Goal: Task Accomplishment & Management: Manage account settings

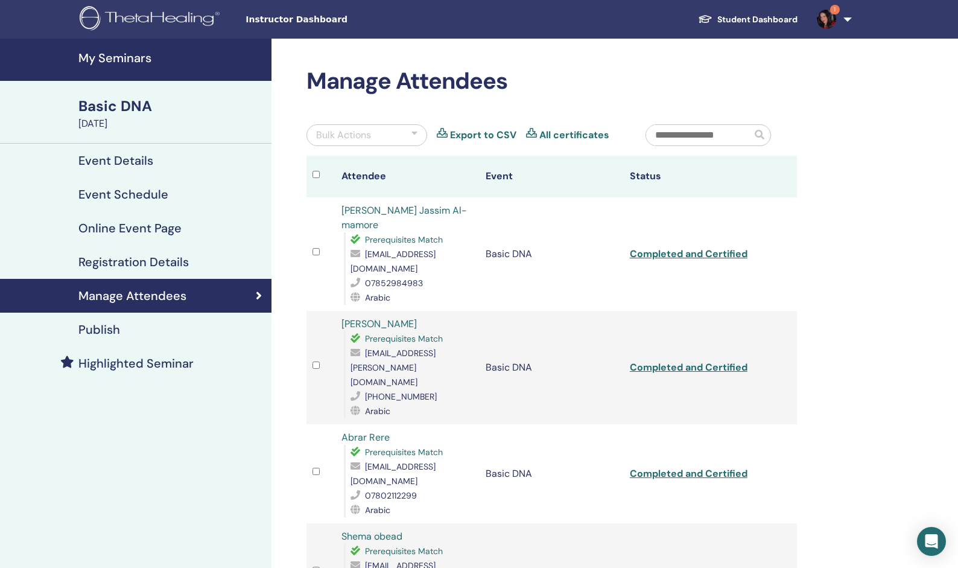
click at [129, 56] on h4 "My Seminars" at bounding box center [171, 58] width 186 height 14
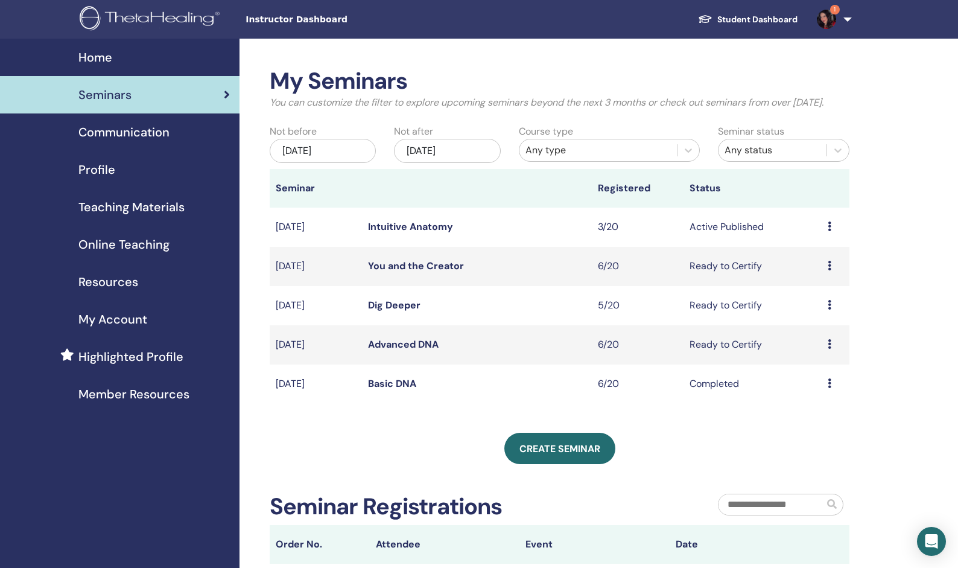
click at [397, 343] on link "Advanced DNA" at bounding box center [403, 344] width 71 height 13
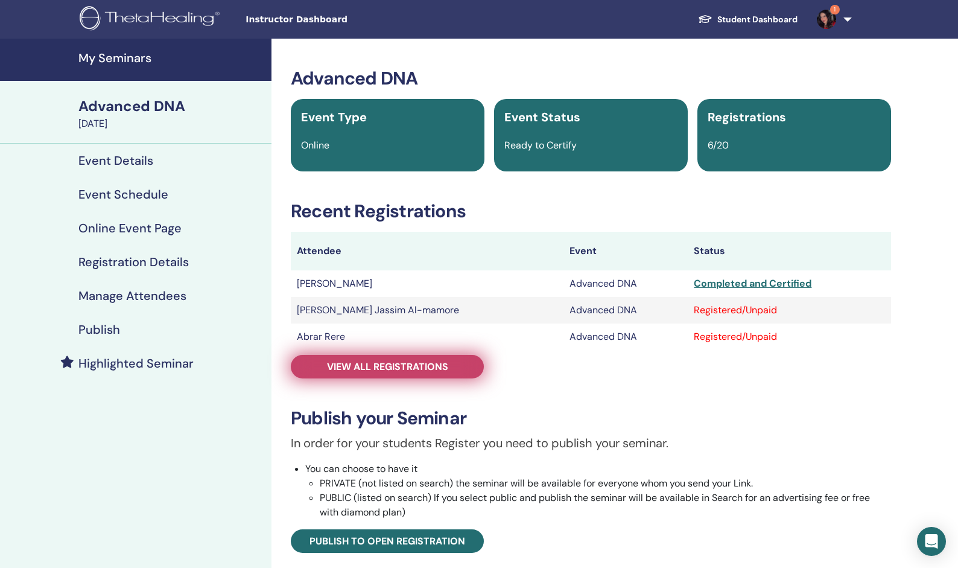
click at [398, 361] on span "View all registrations" at bounding box center [387, 366] width 121 height 13
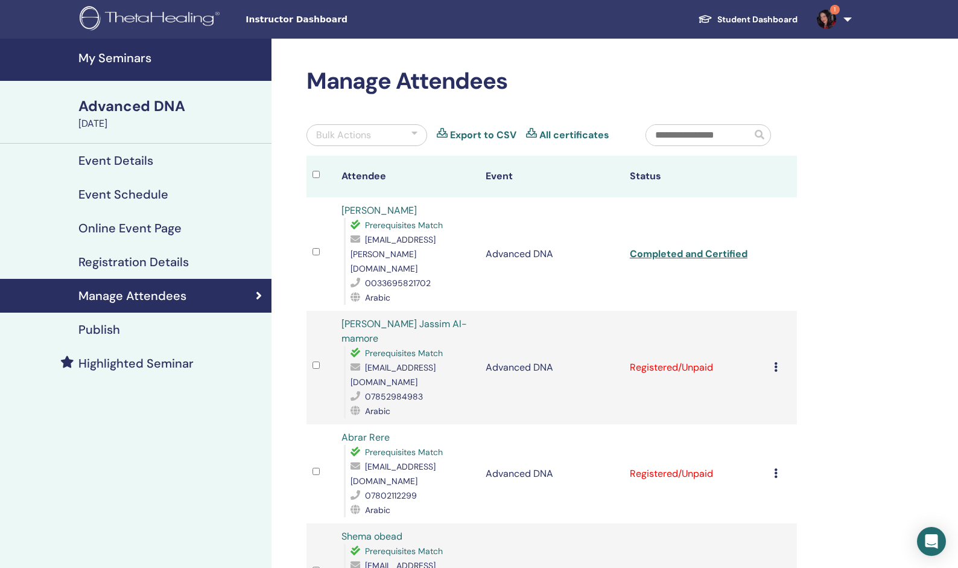
click at [296, 278] on div "Manage Attendees Bulk Actions Export to CSV All certificates Attendee Event Sta…" at bounding box center [591, 538] width 639 height 998
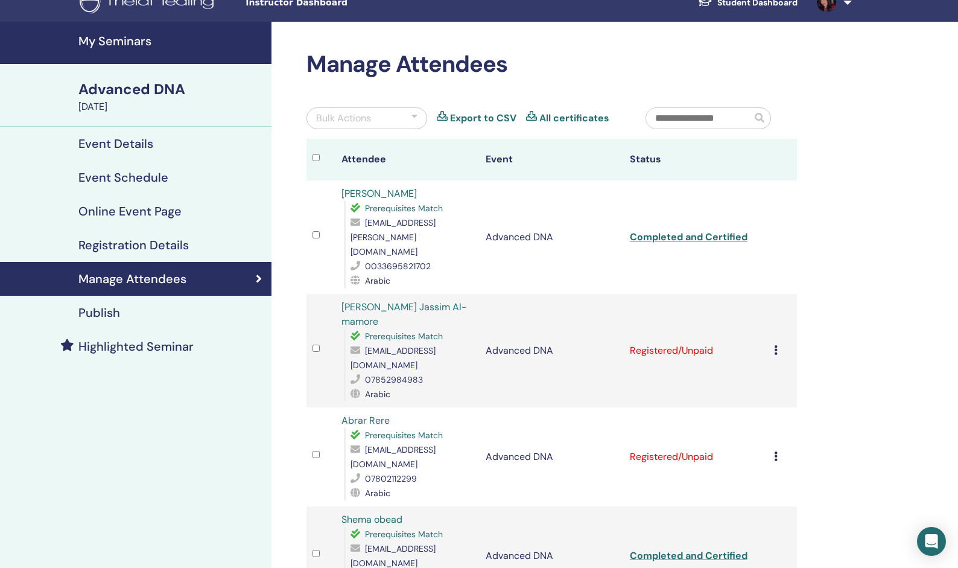
scroll to position [16, 0]
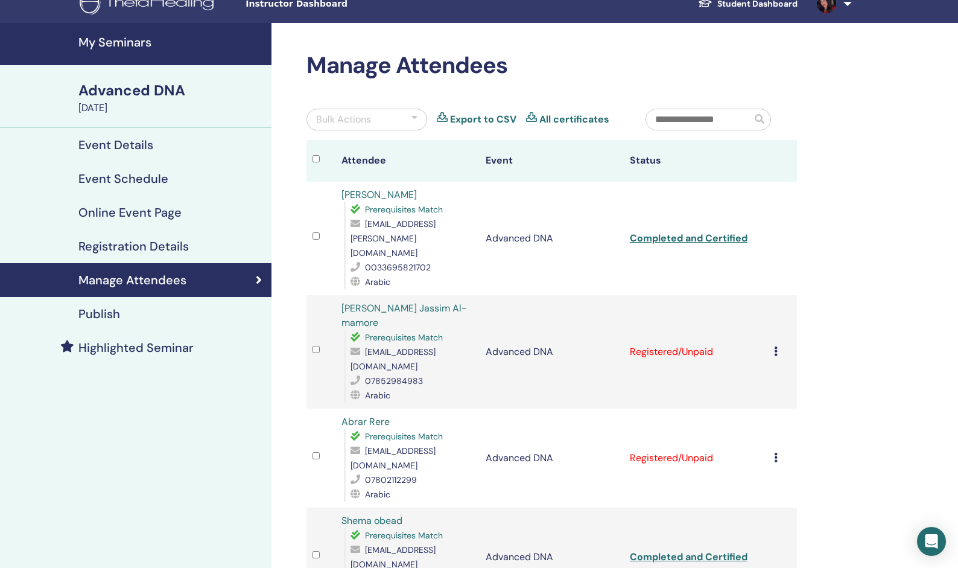
click at [121, 90] on div "Advanced DNA" at bounding box center [171, 90] width 186 height 21
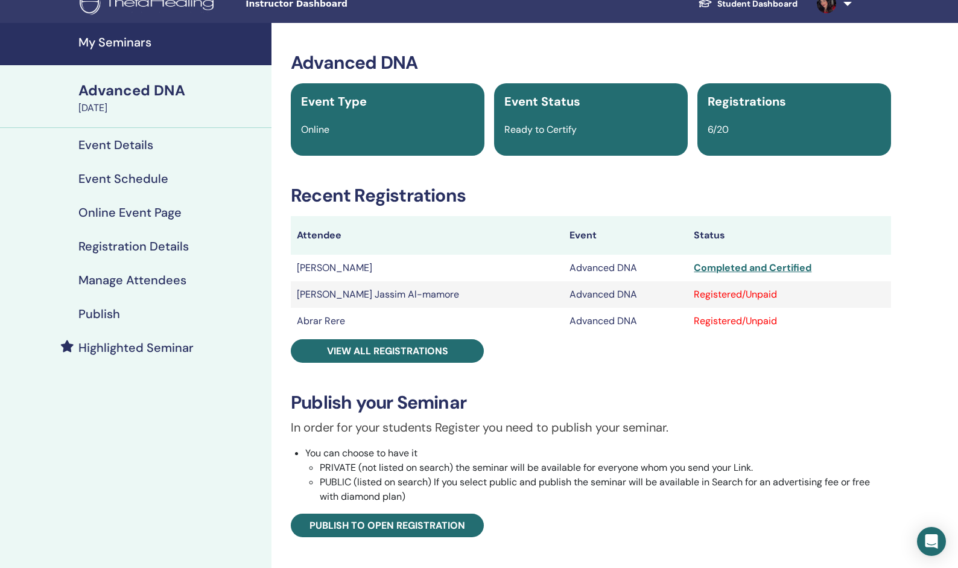
click at [133, 44] on h4 "My Seminars" at bounding box center [171, 42] width 186 height 14
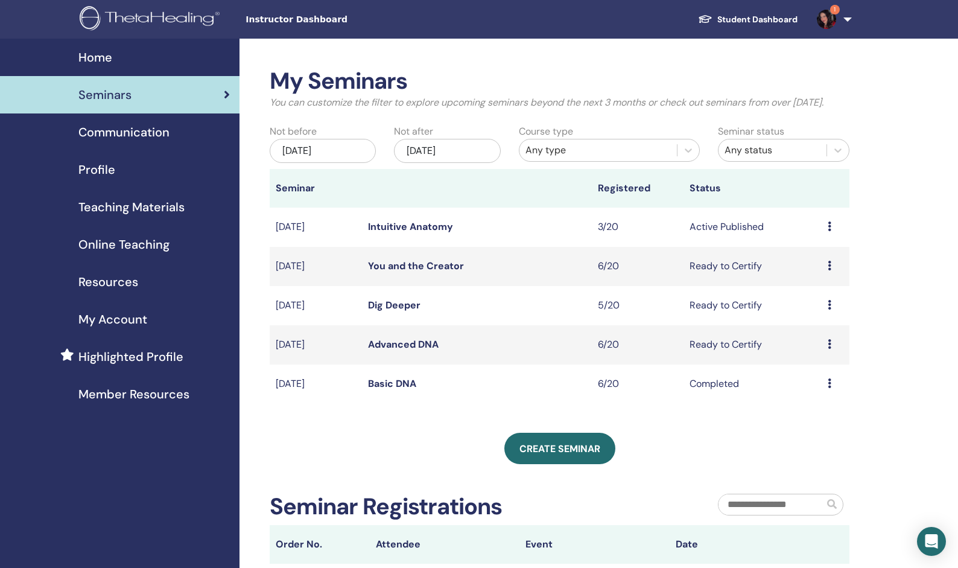
click at [387, 300] on link "Dig Deeper" at bounding box center [394, 305] width 52 height 13
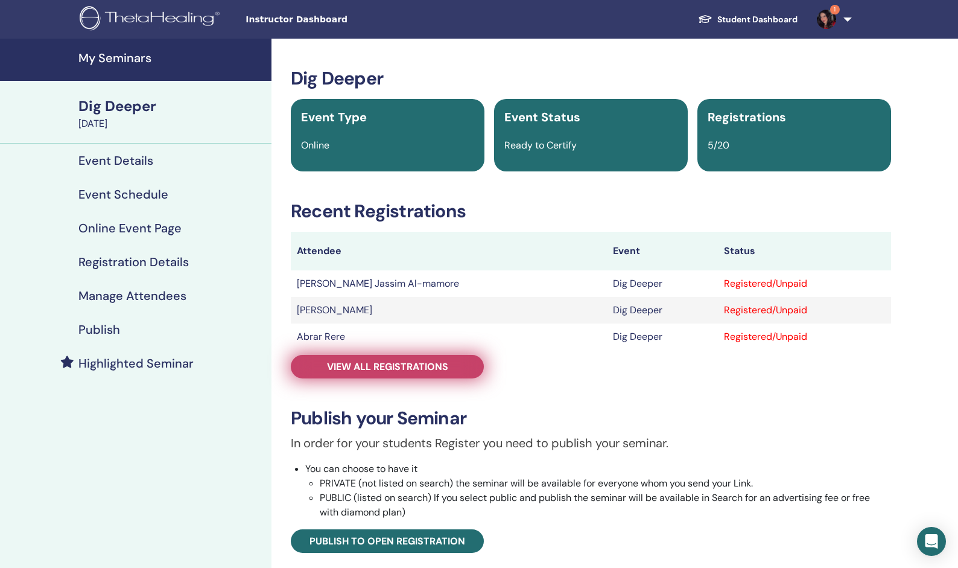
click at [377, 370] on span "View all registrations" at bounding box center [387, 366] width 121 height 13
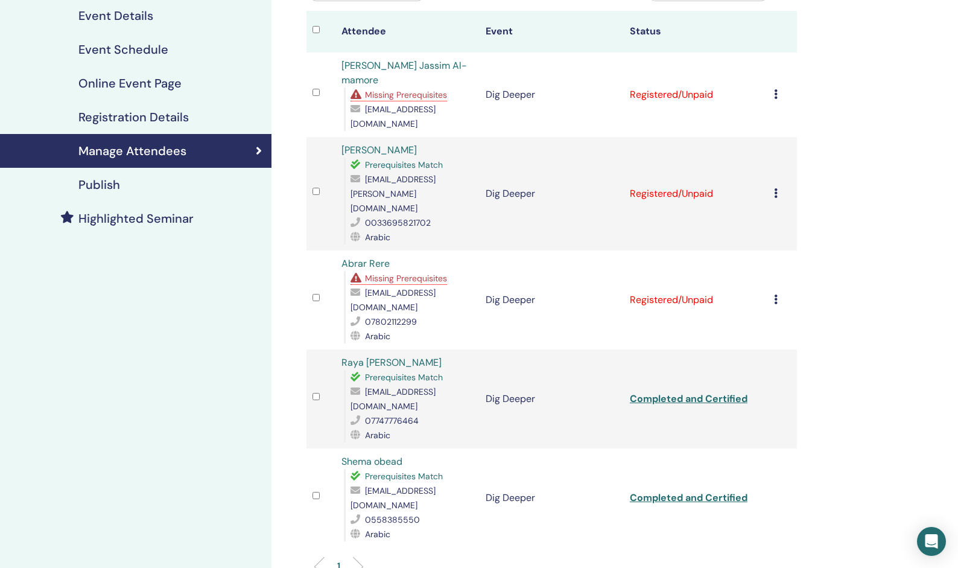
scroll to position [94, 0]
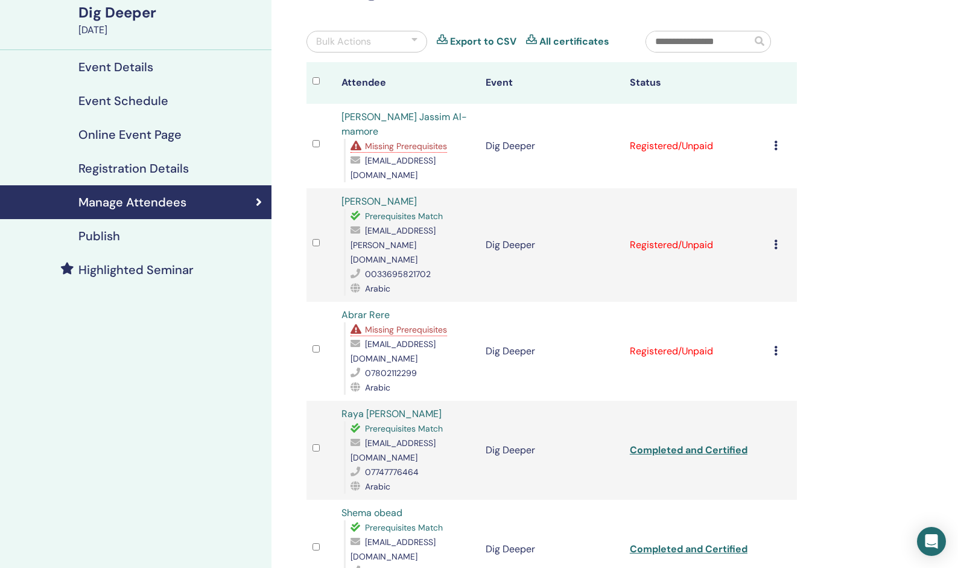
click at [214, 74] on div "Event Details" at bounding box center [136, 67] width 252 height 14
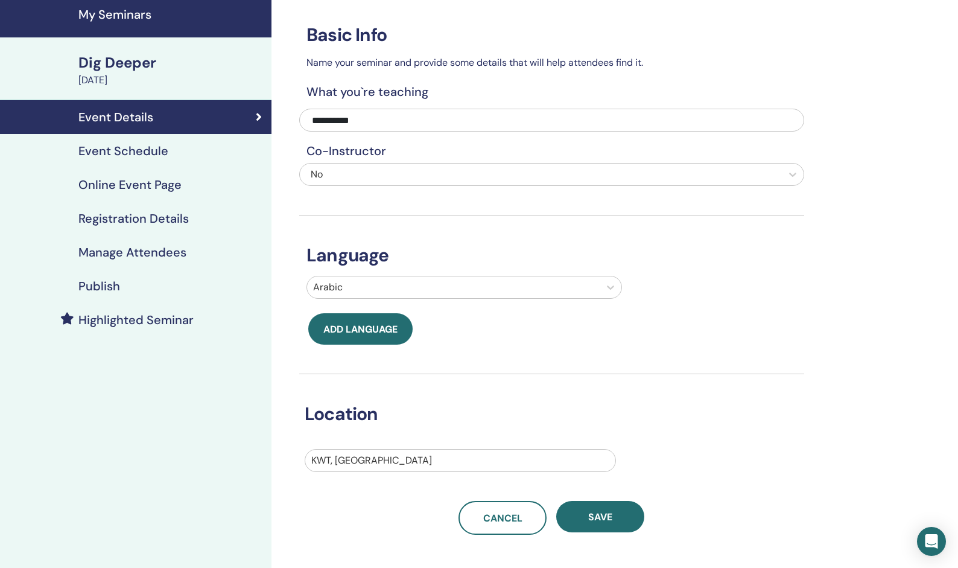
scroll to position [32, 0]
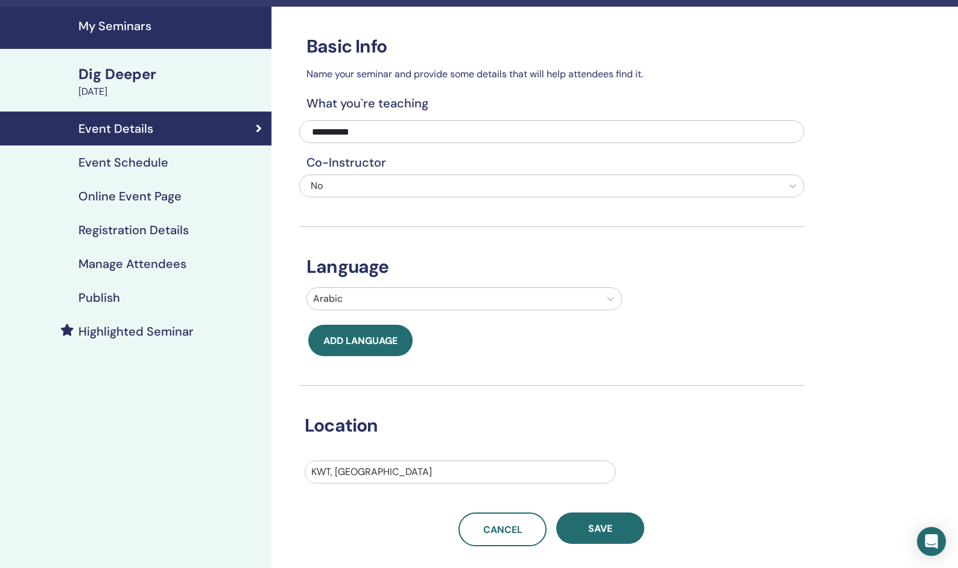
click at [126, 24] on h4 "My Seminars" at bounding box center [171, 26] width 186 height 14
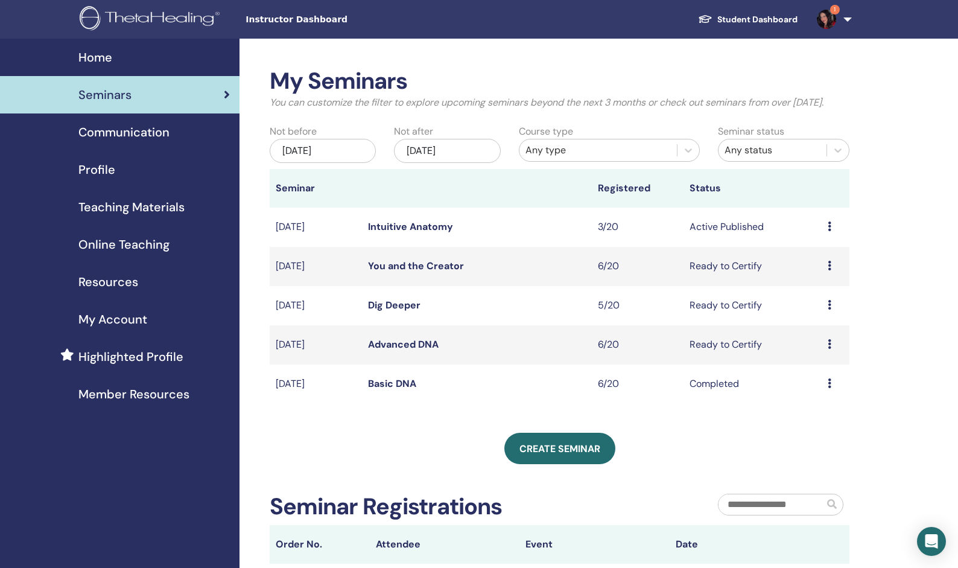
click at [380, 268] on link "You and the Creator" at bounding box center [416, 265] width 96 height 13
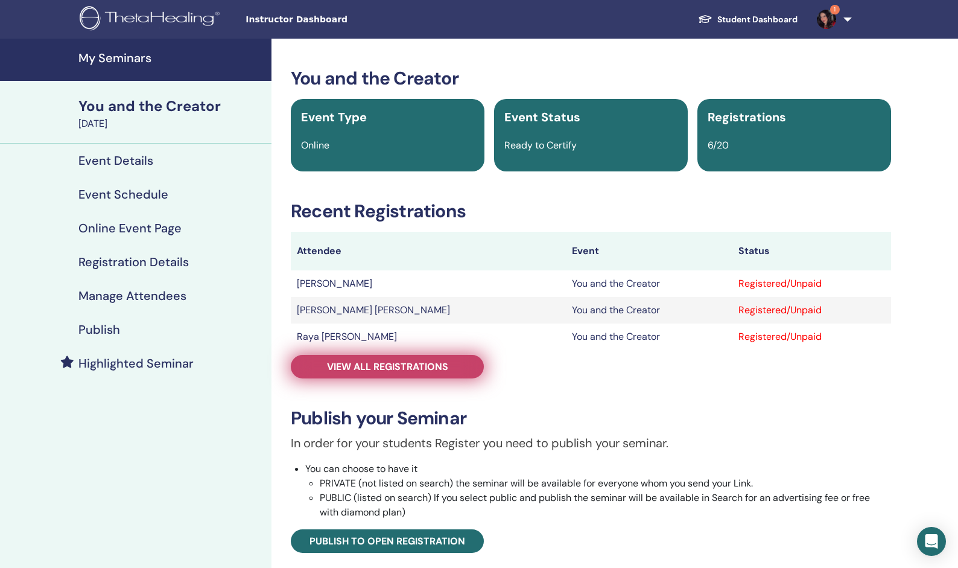
click at [401, 366] on span "View all registrations" at bounding box center [387, 366] width 121 height 13
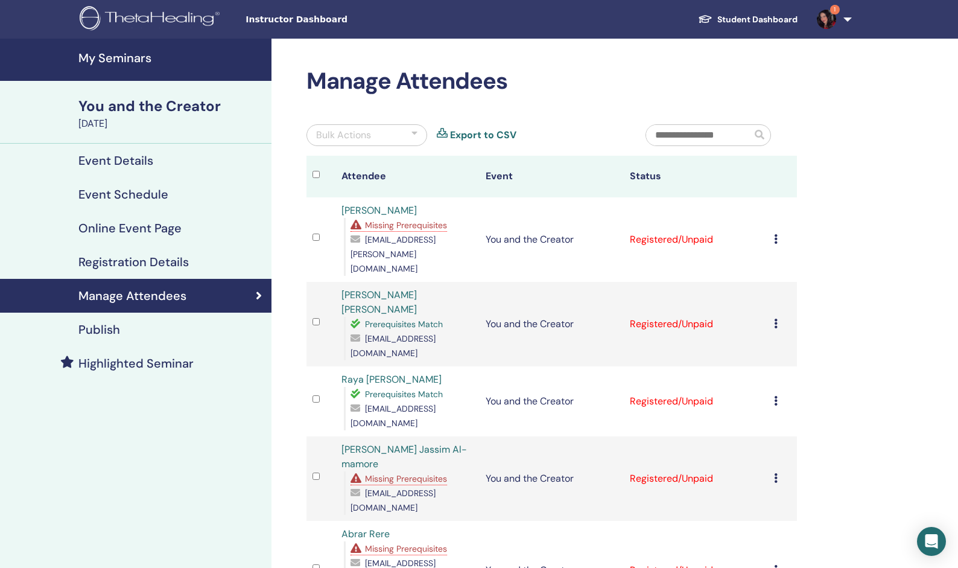
click at [258, 407] on div "My Seminars You and the Creator October 11, 2025 Event Details Event Schedule O…" at bounding box center [136, 487] width 272 height 897
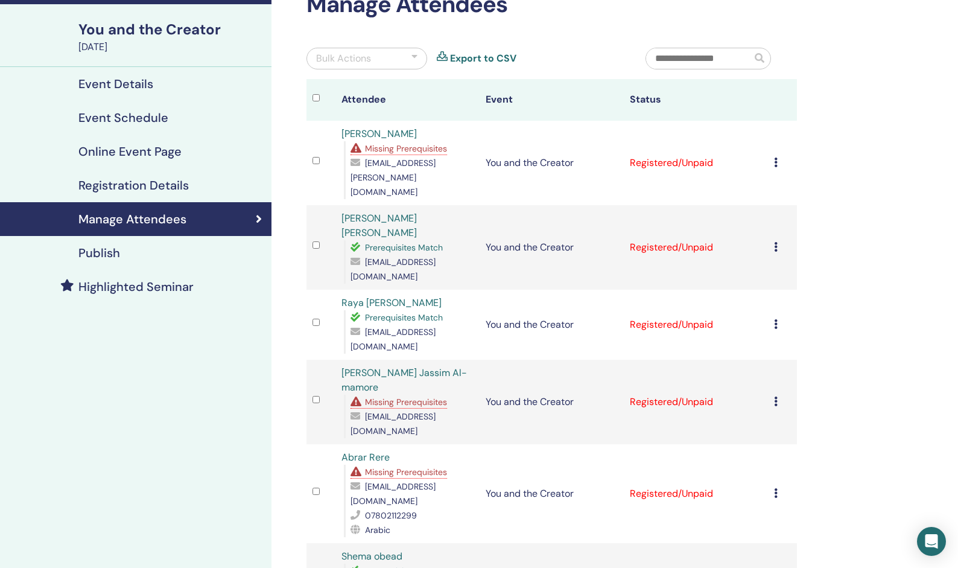
scroll to position [63, 0]
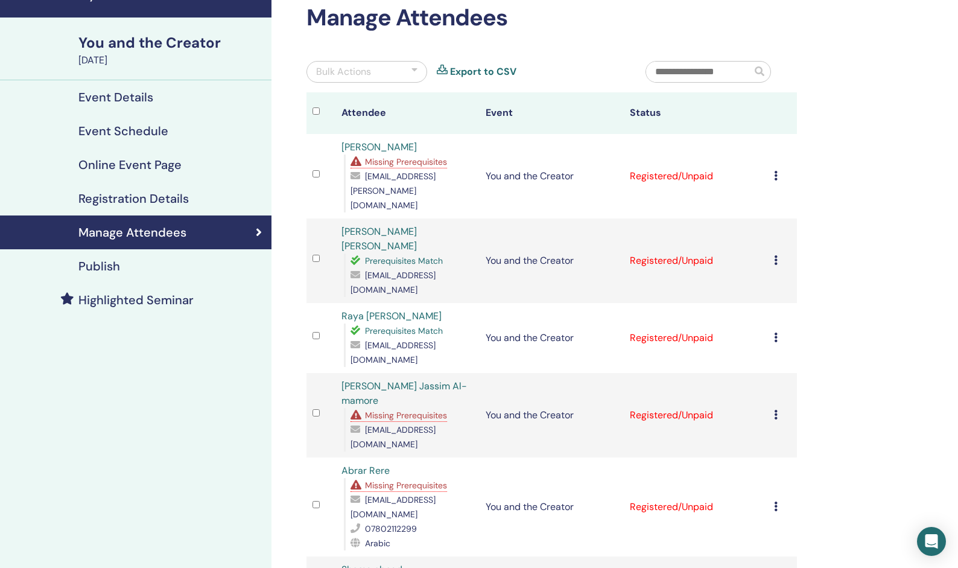
click at [407, 165] on span "Missing Prerequisites" at bounding box center [406, 161] width 82 height 11
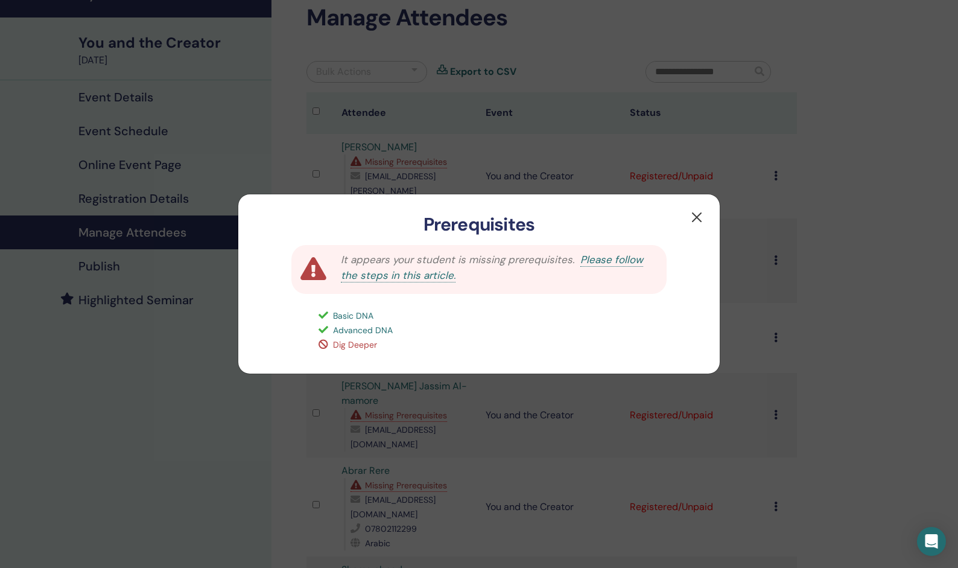
click at [695, 213] on button "button" at bounding box center [696, 217] width 19 height 19
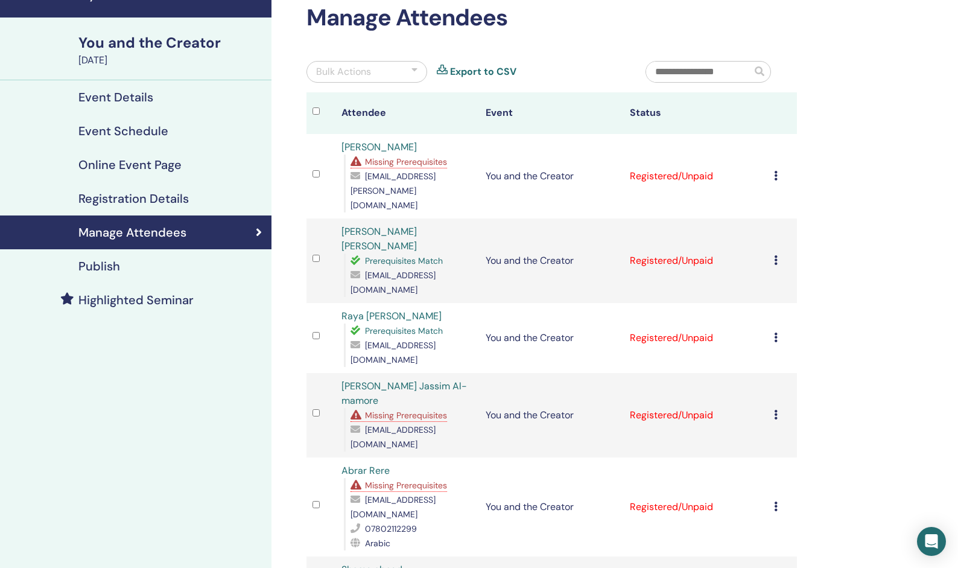
click at [416, 410] on span "Missing Prerequisites" at bounding box center [406, 415] width 82 height 11
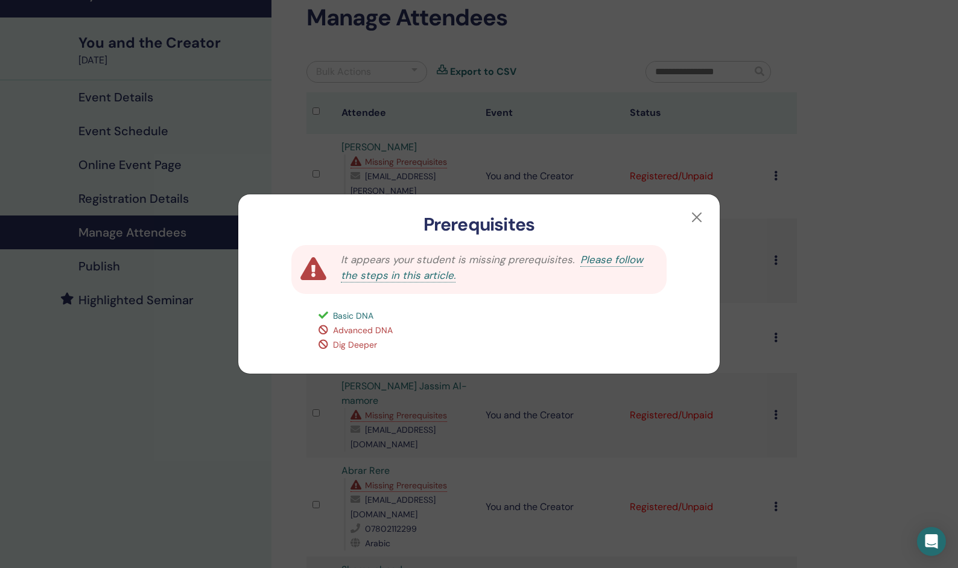
click at [231, 439] on div "Prerequisites It appears your student is missing prerequisites. Please follow t…" at bounding box center [479, 284] width 958 height 568
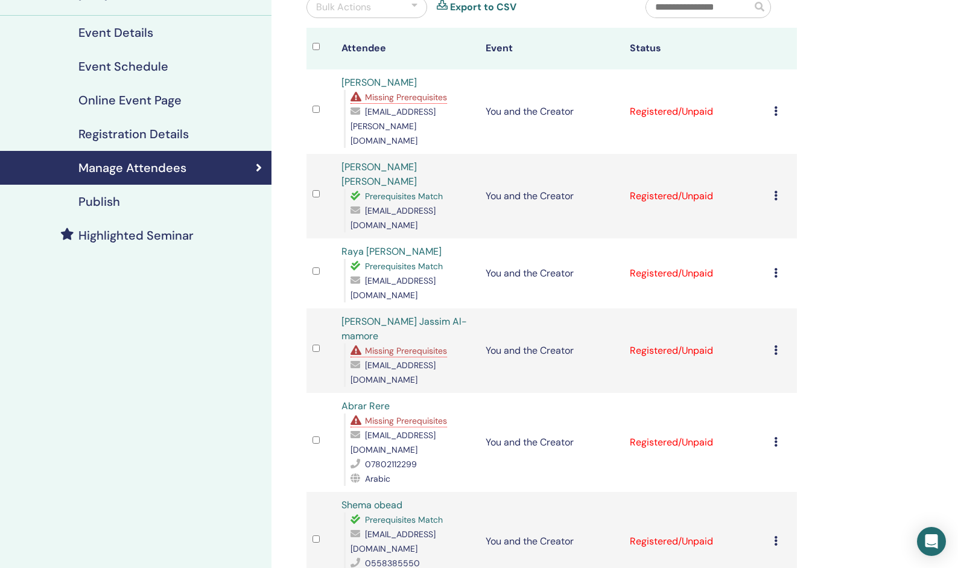
scroll to position [199, 0]
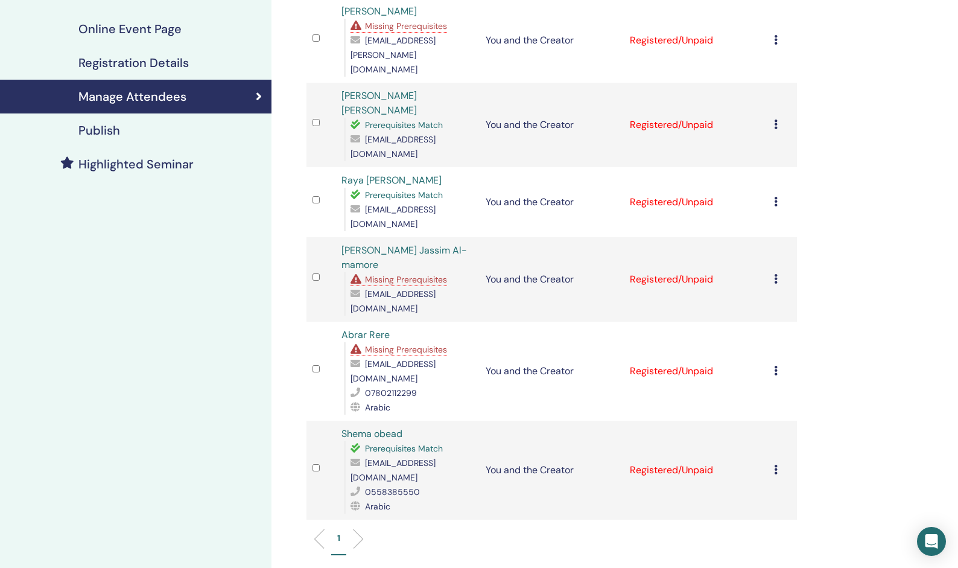
click at [679, 421] on td "Registered/Unpaid" at bounding box center [696, 470] width 144 height 99
click at [777, 465] on icon at bounding box center [776, 470] width 4 height 10
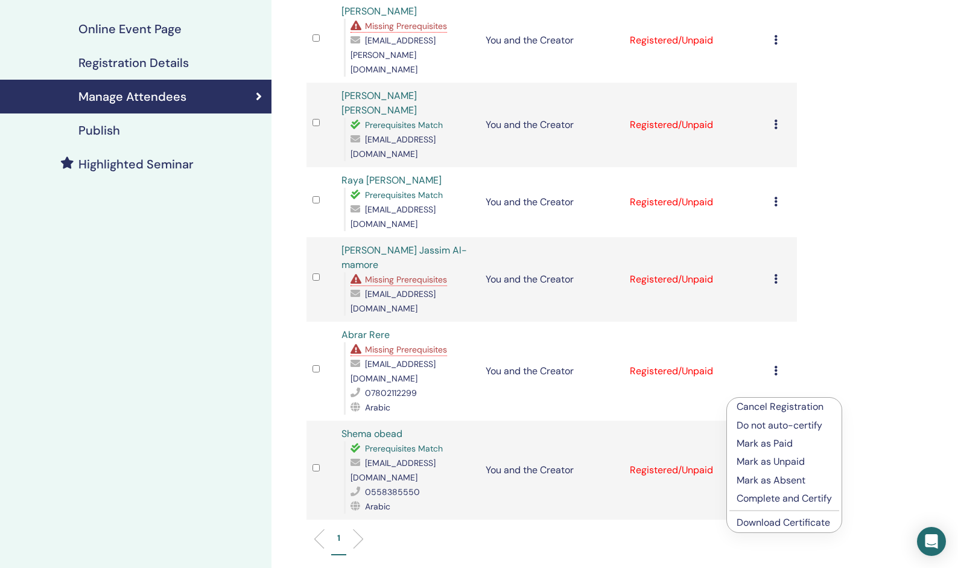
click at [750, 497] on p "Complete and Certify" at bounding box center [784, 498] width 95 height 14
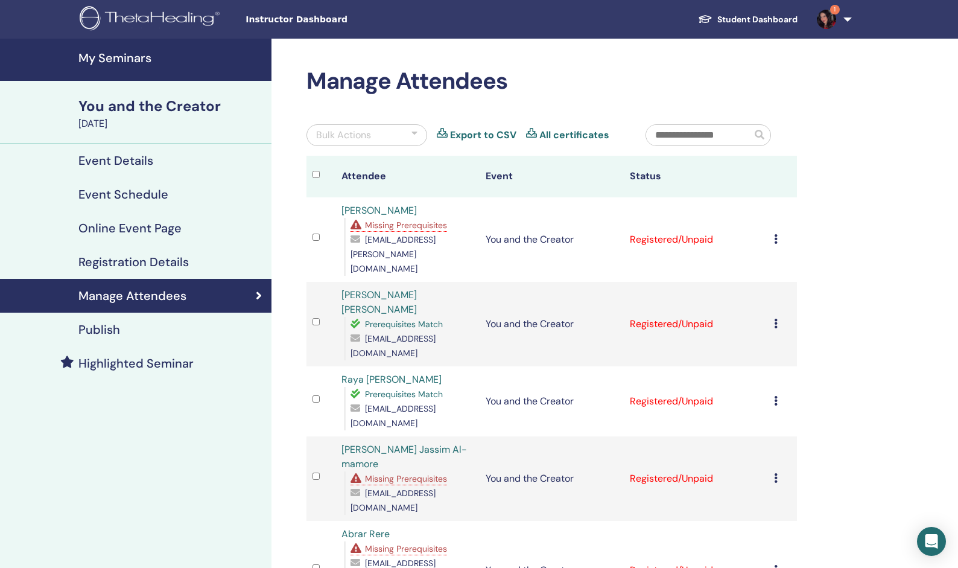
scroll to position [199, 0]
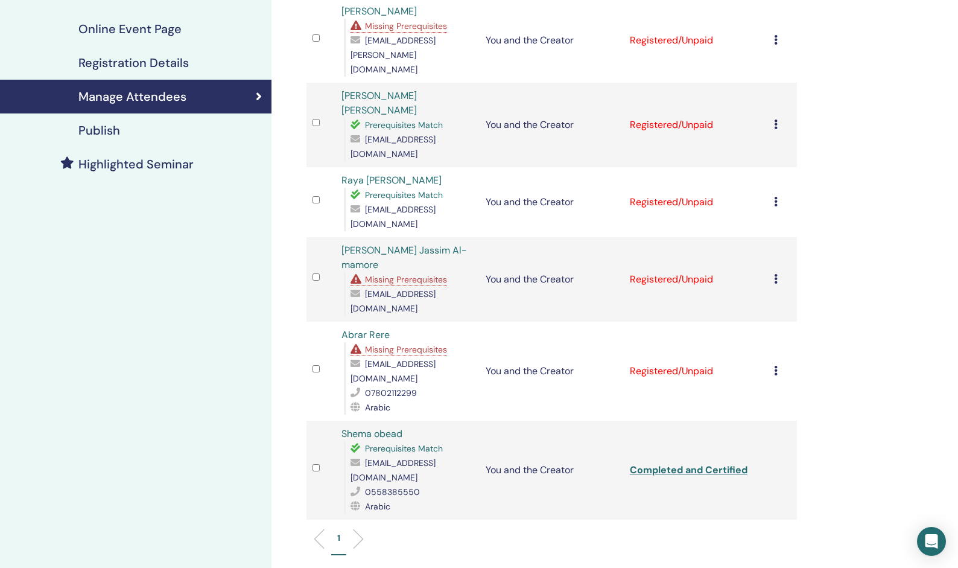
click at [777, 197] on icon at bounding box center [776, 202] width 4 height 10
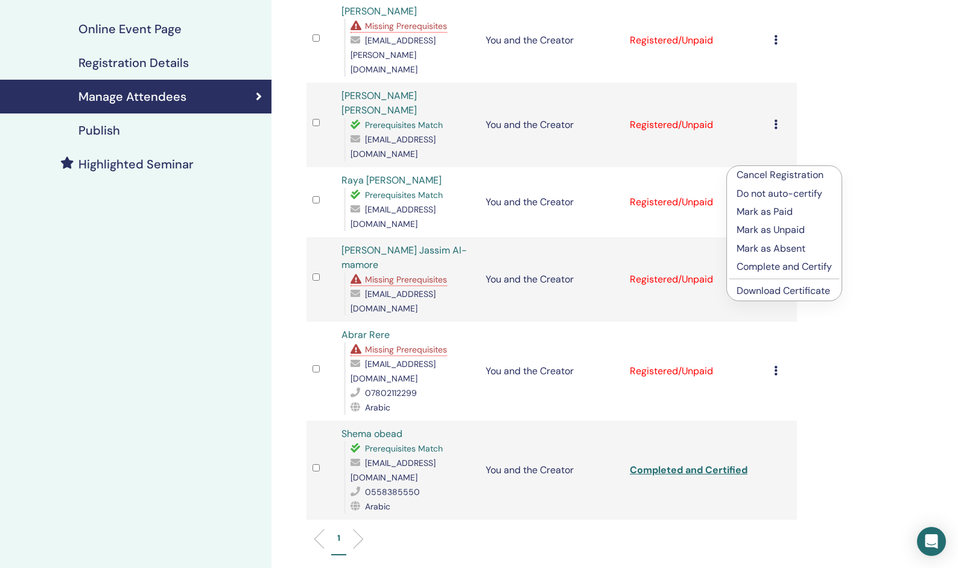
click at [772, 267] on p "Complete and Certify" at bounding box center [784, 266] width 95 height 14
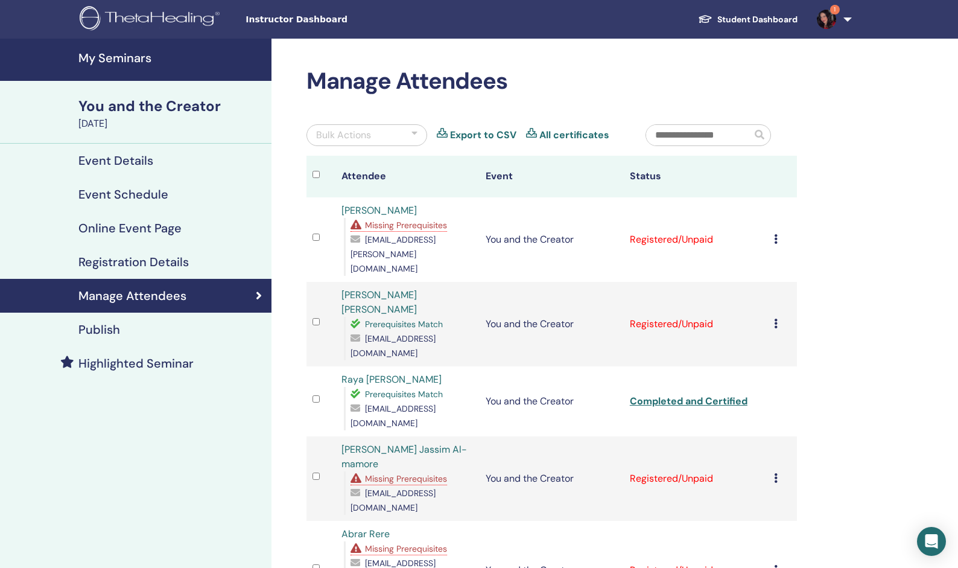
click at [827, 14] on img at bounding box center [826, 19] width 19 height 19
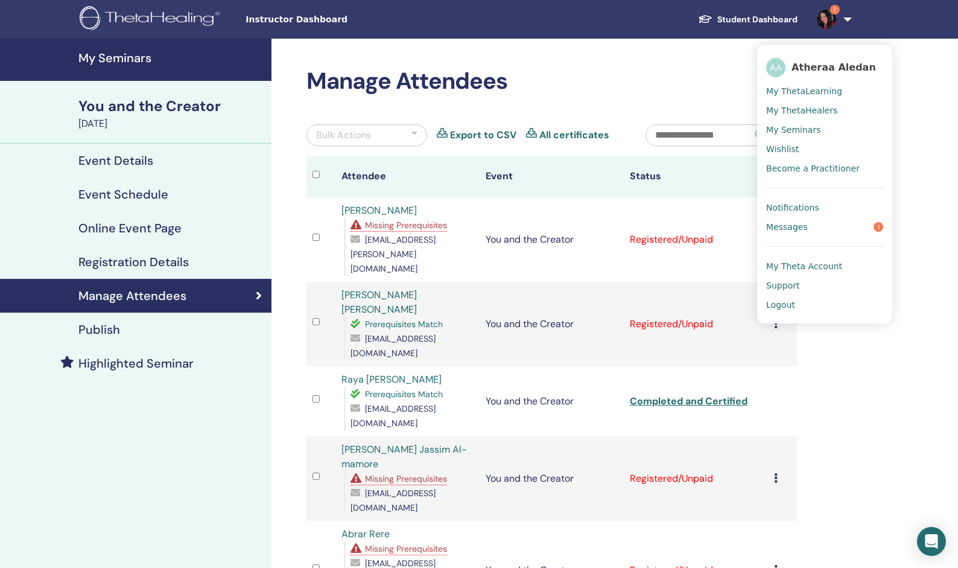
click at [788, 227] on span "Messages" at bounding box center [787, 226] width 42 height 11
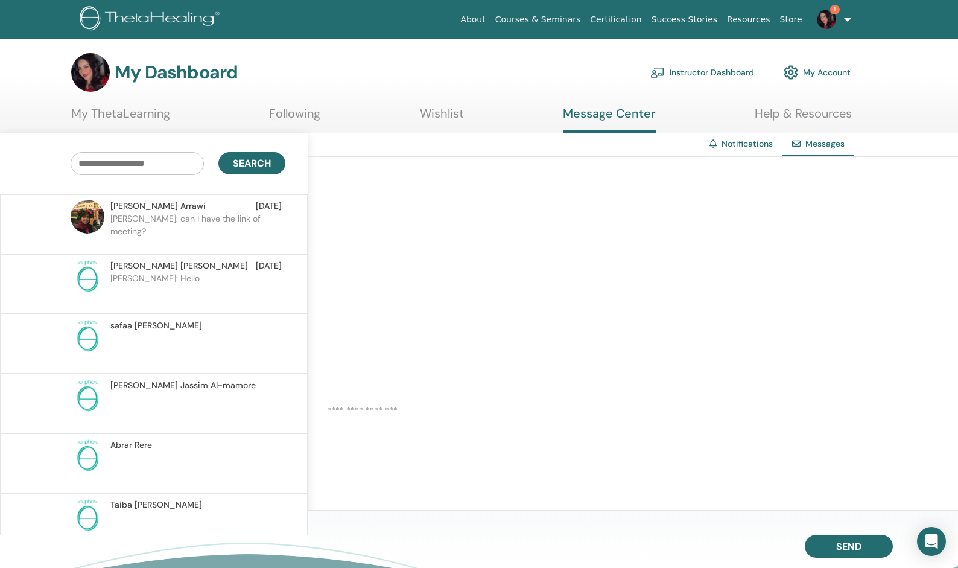
click at [725, 72] on link "Instructor Dashboard" at bounding box center [702, 72] width 104 height 27
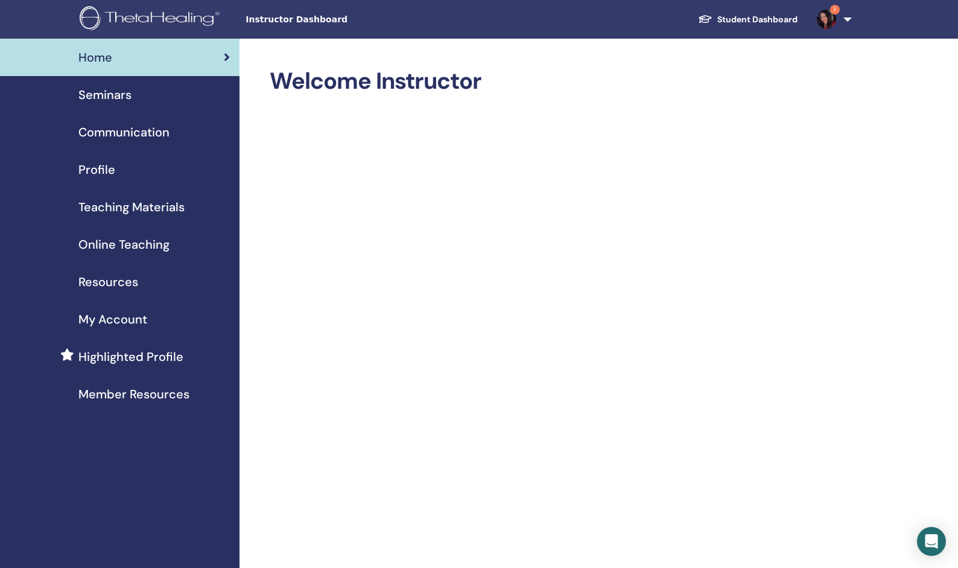
click at [110, 96] on span "Seminars" at bounding box center [104, 95] width 53 height 18
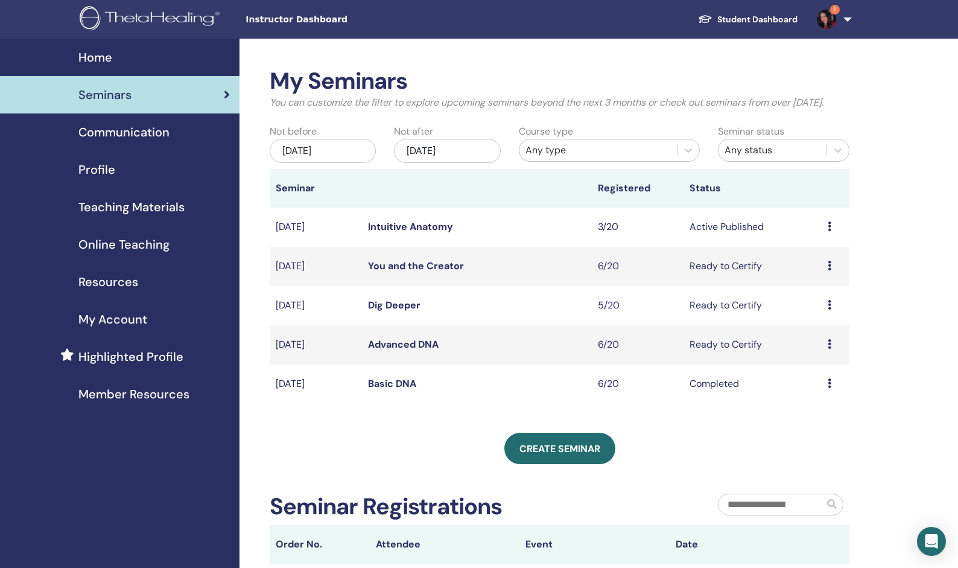
click at [397, 227] on link "Intuitive Anatomy" at bounding box center [410, 226] width 85 height 13
